Goal: Check status

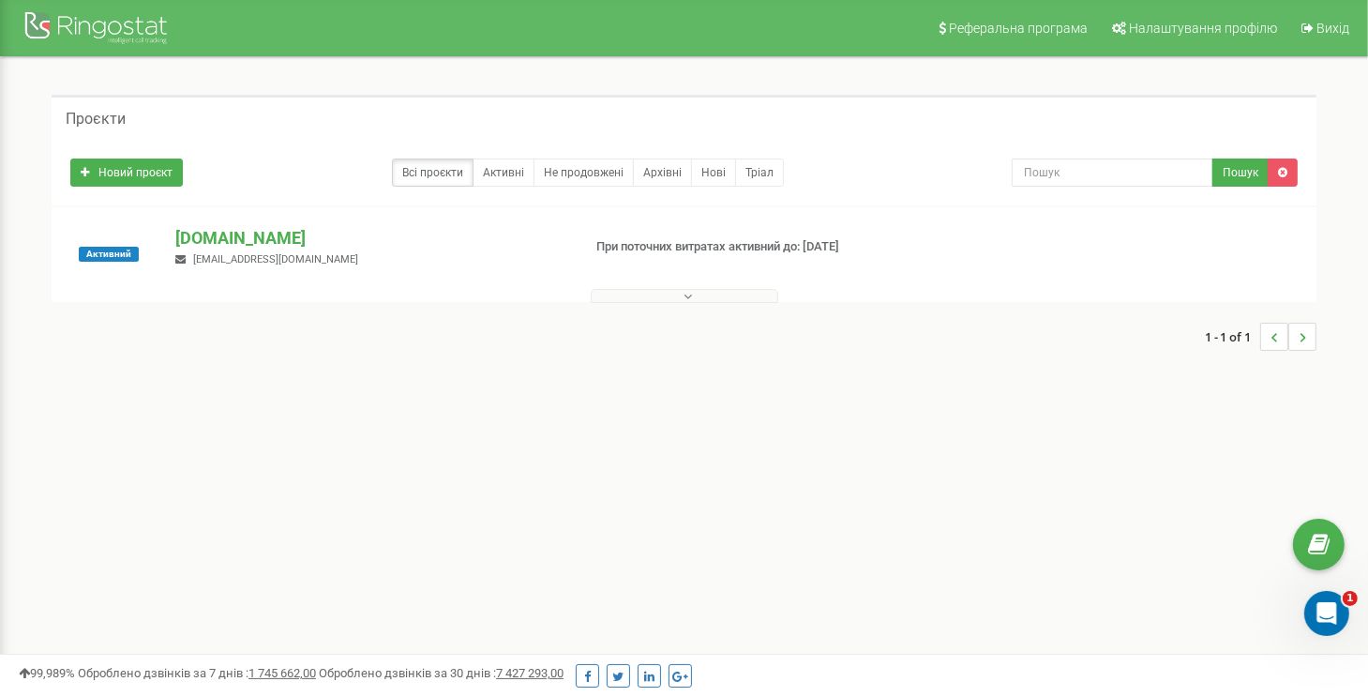
click at [716, 294] on button at bounding box center [684, 296] width 187 height 14
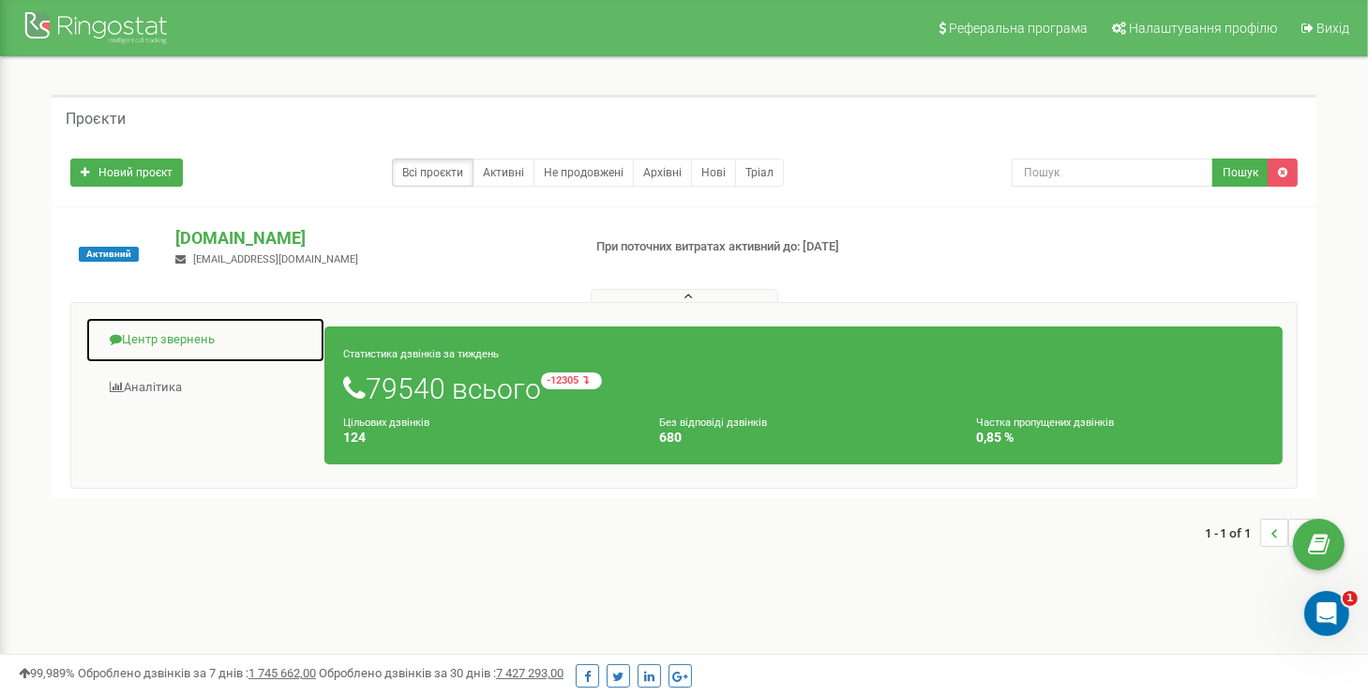
click at [187, 344] on link "Центр звернень" at bounding box center [205, 340] width 240 height 46
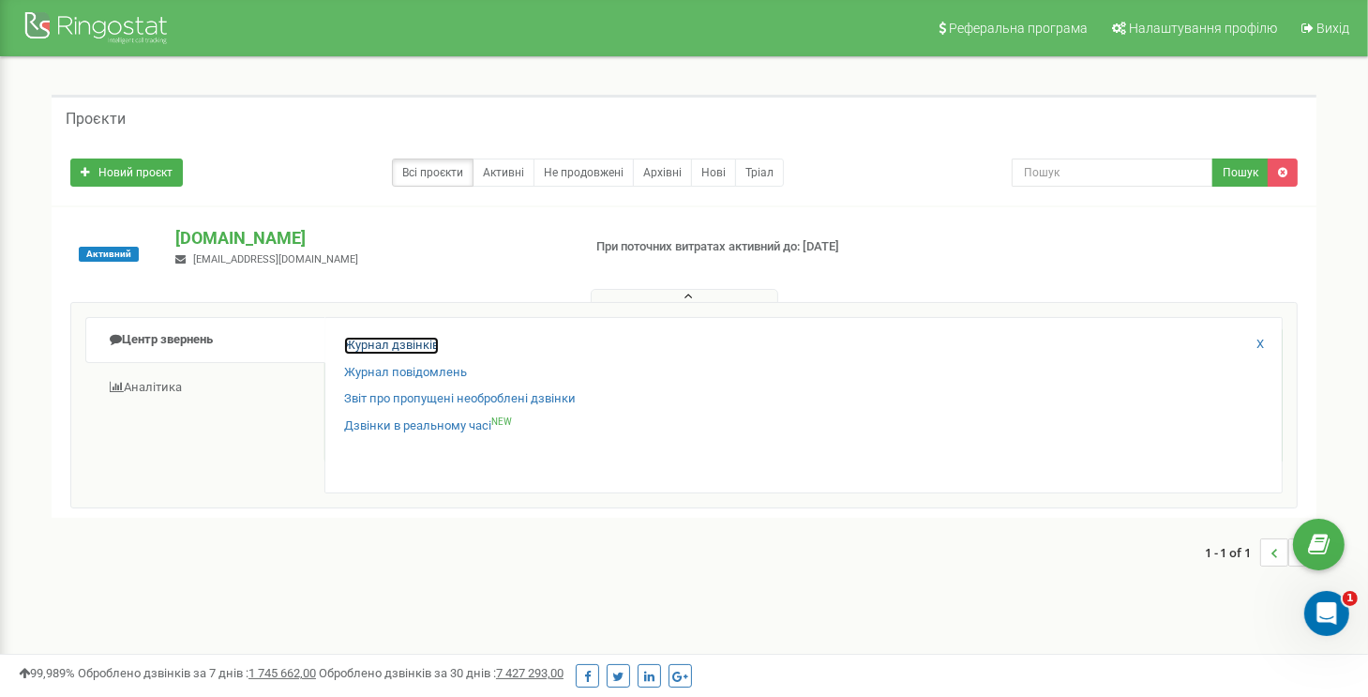
click at [390, 341] on link "Журнал дзвінків" at bounding box center [391, 346] width 95 height 18
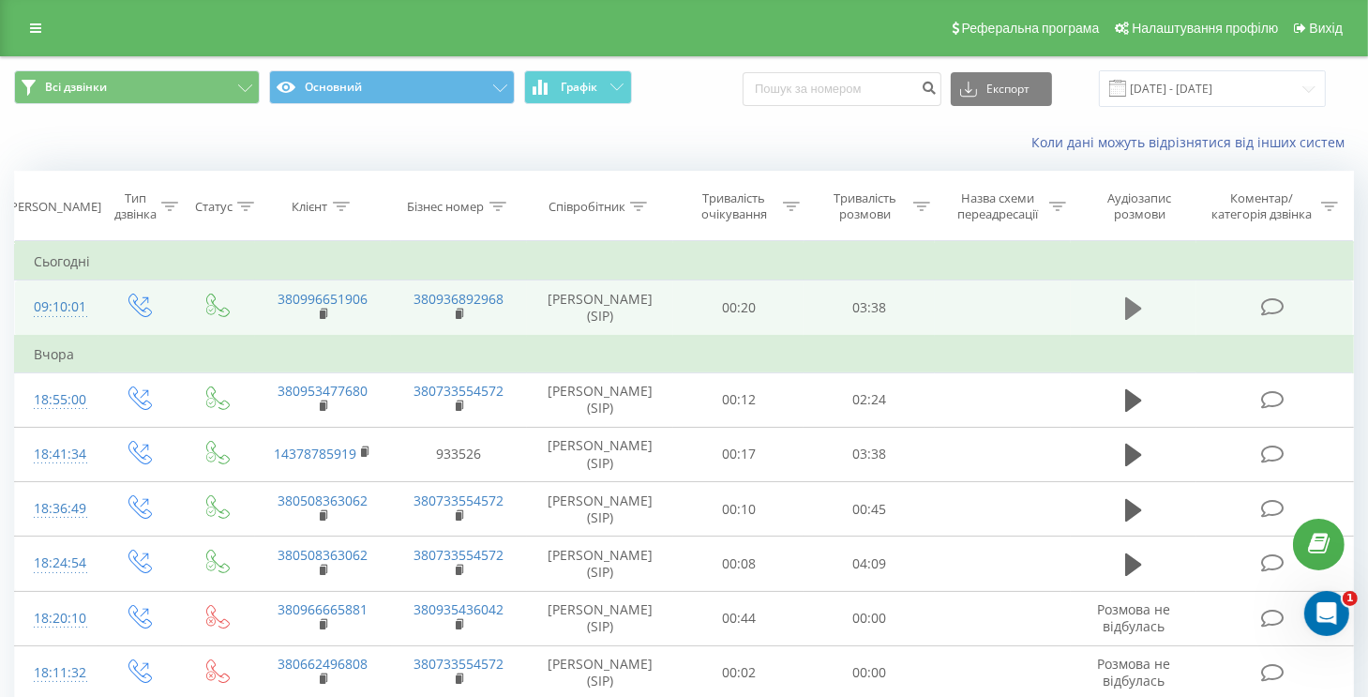
click at [1133, 303] on icon at bounding box center [1133, 308] width 17 height 22
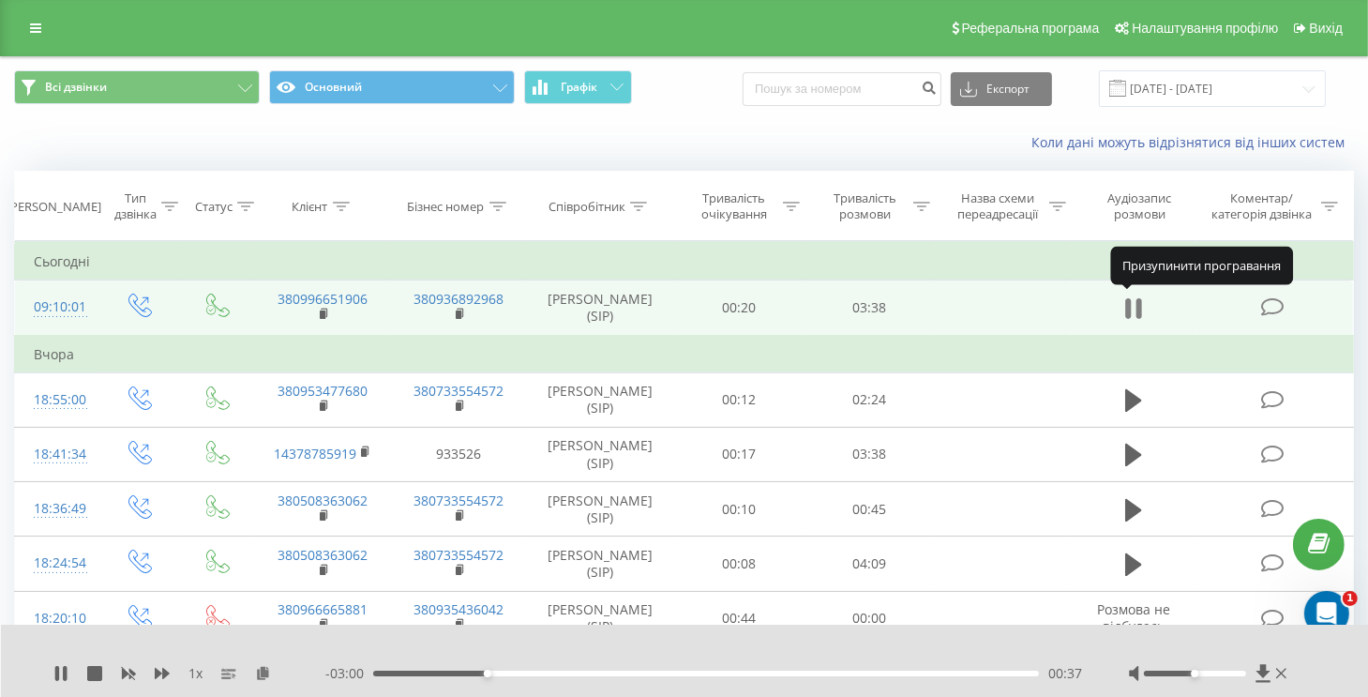
click at [1131, 307] on icon at bounding box center [1128, 308] width 6 height 21
